Goal: Information Seeking & Learning: Learn about a topic

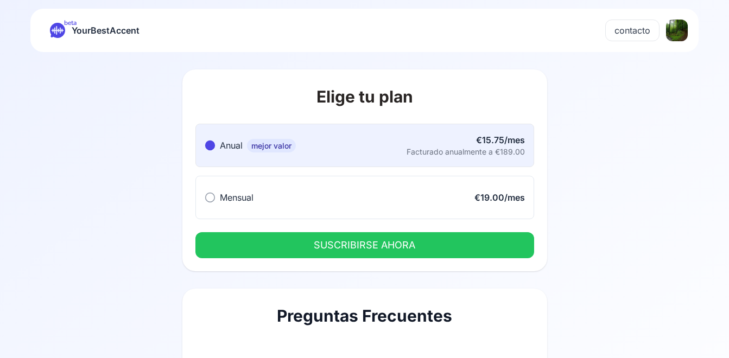
click at [366, 42] on div "beta YourBestAccent contacto" at bounding box center [364, 30] width 668 height 43
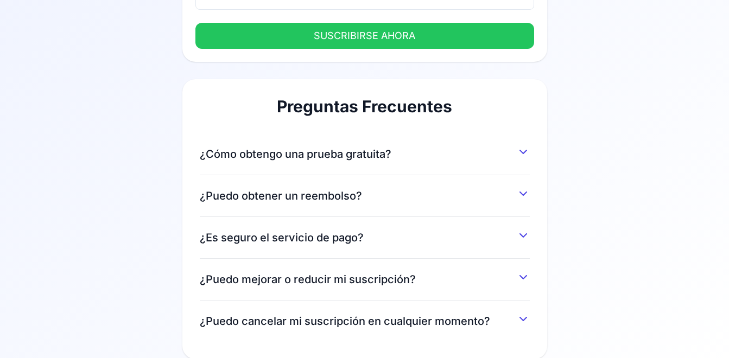
scroll to position [228, 0]
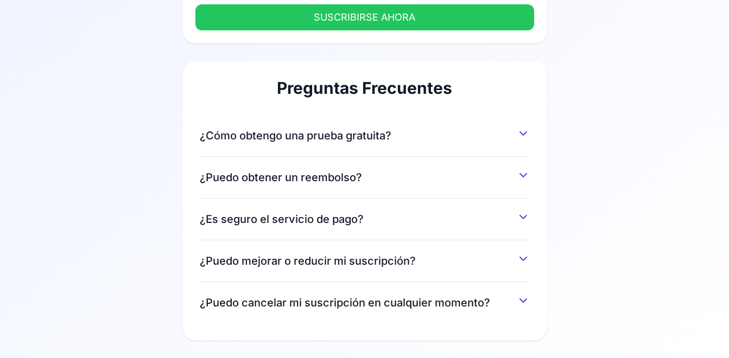
click at [511, 132] on button "¿Cómo obtengo una prueba gratuita?" at bounding box center [365, 134] width 330 height 20
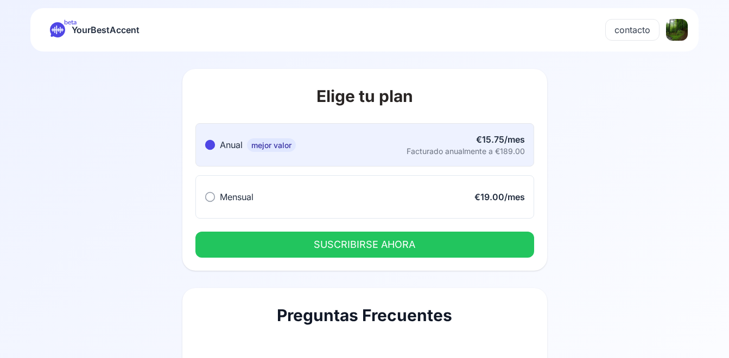
scroll to position [0, 0]
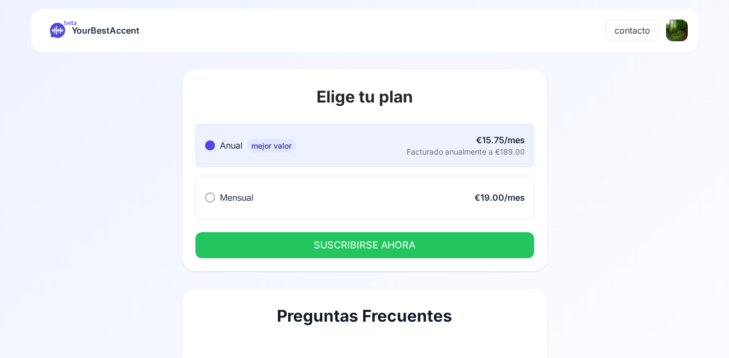
click at [47, 31] on link "beta YourBestAccent" at bounding box center [94, 30] width 107 height 15
